Goal: Information Seeking & Learning: Learn about a topic

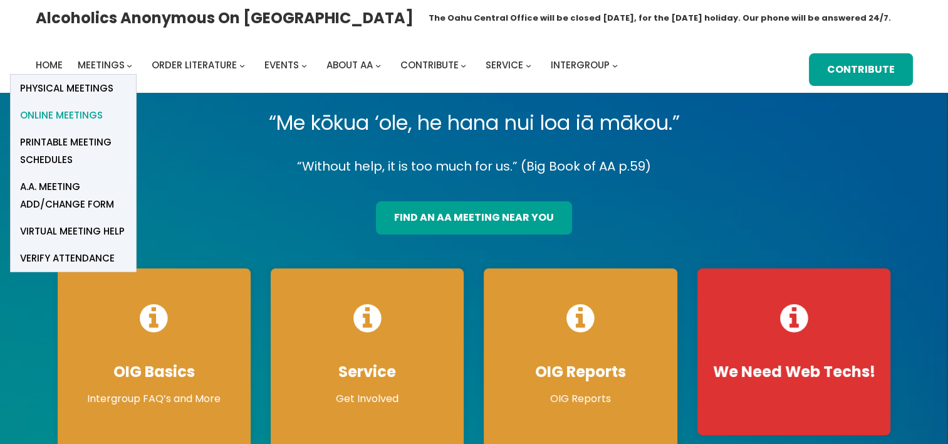
click at [75, 117] on span "Online Meetings" at bounding box center [61, 116] width 83 height 18
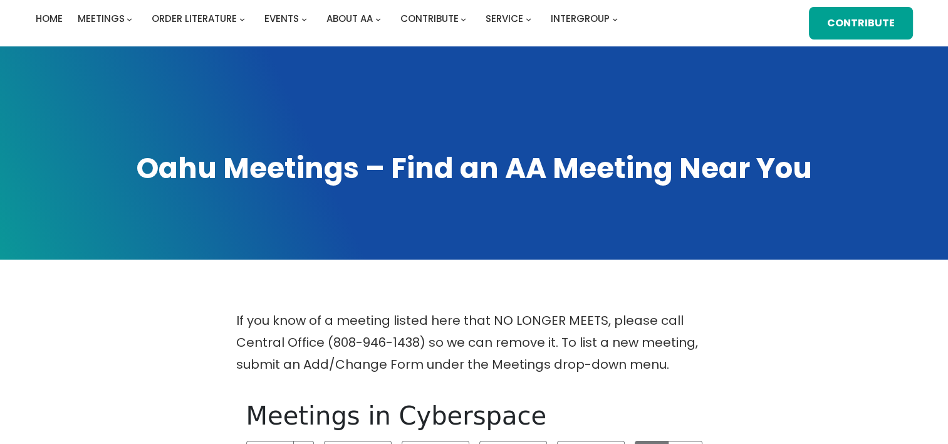
scroll to position [313, 0]
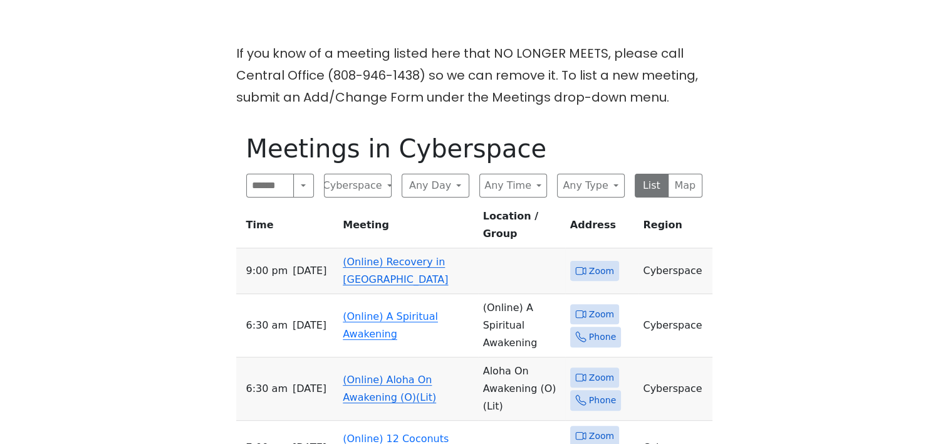
click at [384, 256] on link "(Online) Recovery in Da House" at bounding box center [395, 270] width 105 height 29
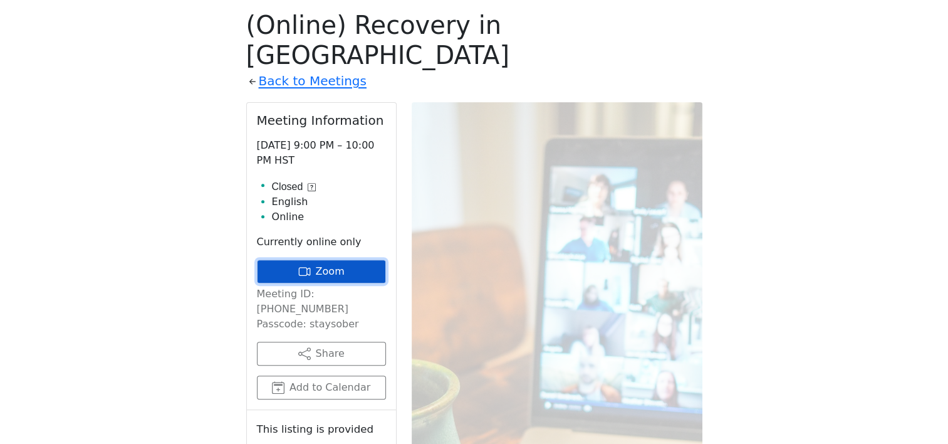
click at [323, 260] on link "Zoom" at bounding box center [321, 272] width 129 height 24
